Goal: Transaction & Acquisition: Book appointment/travel/reservation

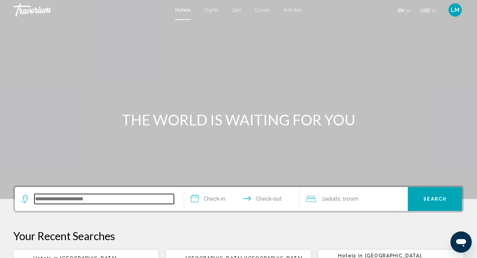
click at [65, 200] on input "Search widget" at bounding box center [104, 199] width 140 height 10
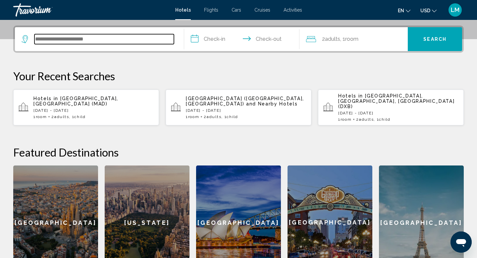
scroll to position [164, 0]
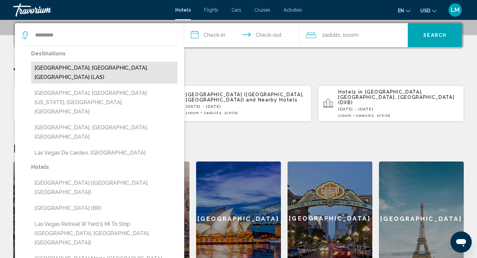
click at [93, 68] on button "[GEOGRAPHIC_DATA], [GEOGRAPHIC_DATA], [GEOGRAPHIC_DATA] (LAS)" at bounding box center [104, 73] width 147 height 22
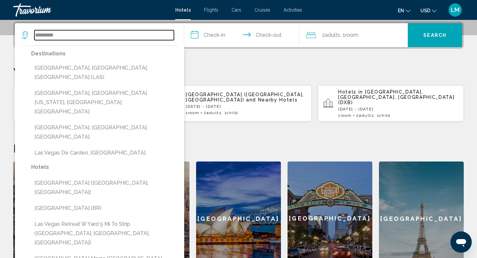
type input "**********"
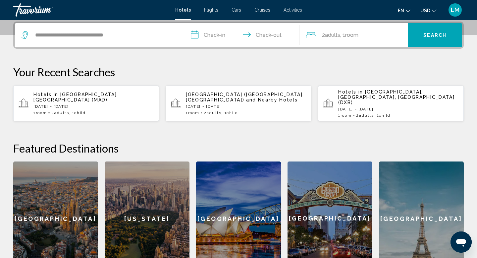
click at [218, 35] on input "**********" at bounding box center [243, 36] width 118 height 26
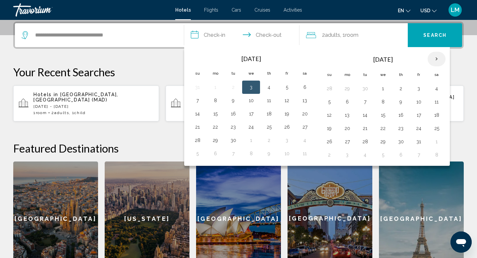
click at [438, 61] on th "Next month" at bounding box center [437, 59] width 18 height 15
click at [386, 128] on button "19" at bounding box center [383, 128] width 11 height 9
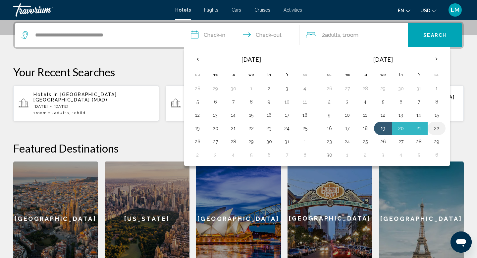
click at [440, 129] on button "22" at bounding box center [437, 128] width 11 height 9
type input "**********"
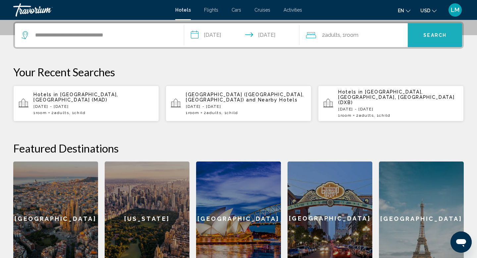
click at [436, 37] on span "Search" at bounding box center [435, 35] width 23 height 5
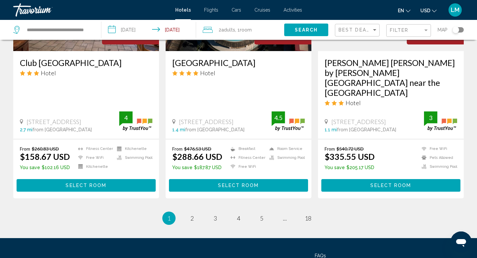
scroll to position [869, 0]
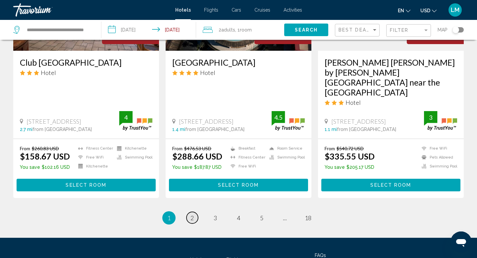
click at [194, 214] on span "2" at bounding box center [192, 217] width 3 height 7
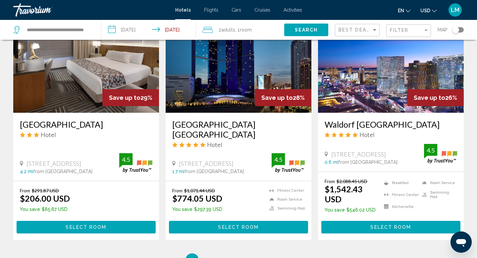
scroll to position [818, 0]
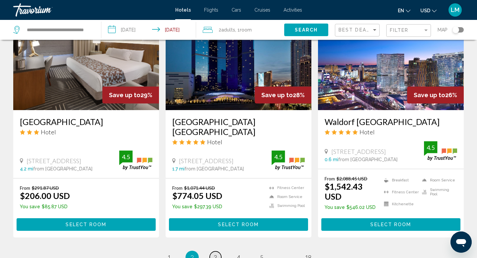
click at [214, 254] on span "3" at bounding box center [215, 257] width 3 height 7
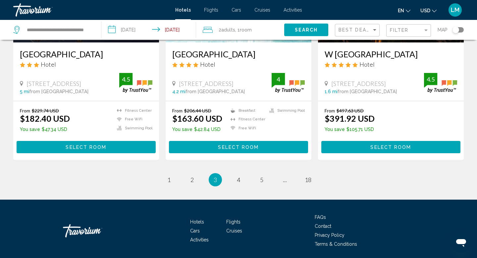
scroll to position [882, 0]
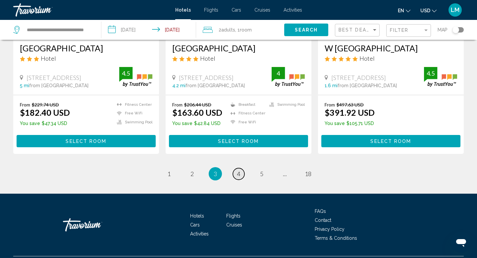
click at [239, 170] on span "4" at bounding box center [238, 173] width 3 height 7
